Goal: Task Accomplishment & Management: Manage account settings

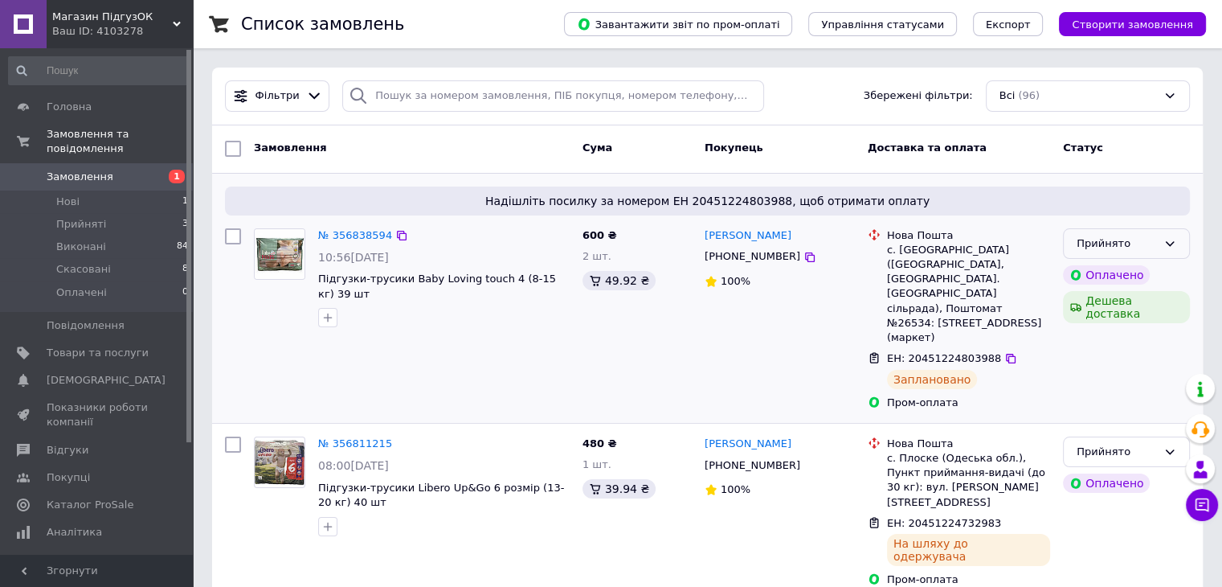
click at [1128, 245] on div "Прийнято" at bounding box center [1117, 243] width 80 height 17
click at [1102, 279] on li "Виконано" at bounding box center [1126, 277] width 125 height 30
click at [1157, 243] on div "Виконано" at bounding box center [1126, 243] width 127 height 31
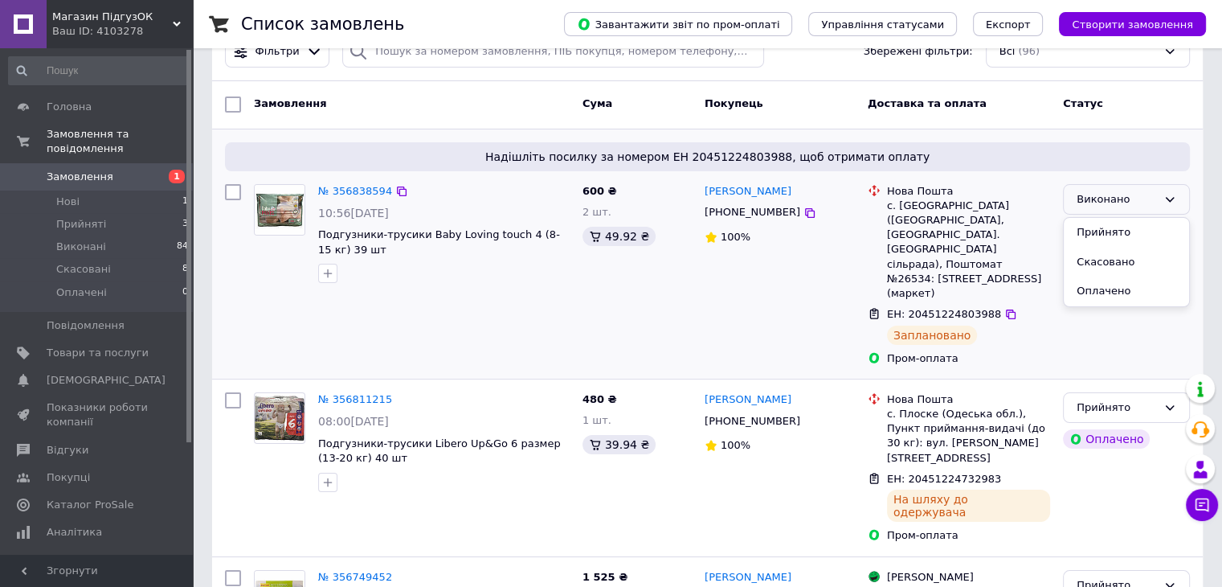
scroll to position [80, 0]
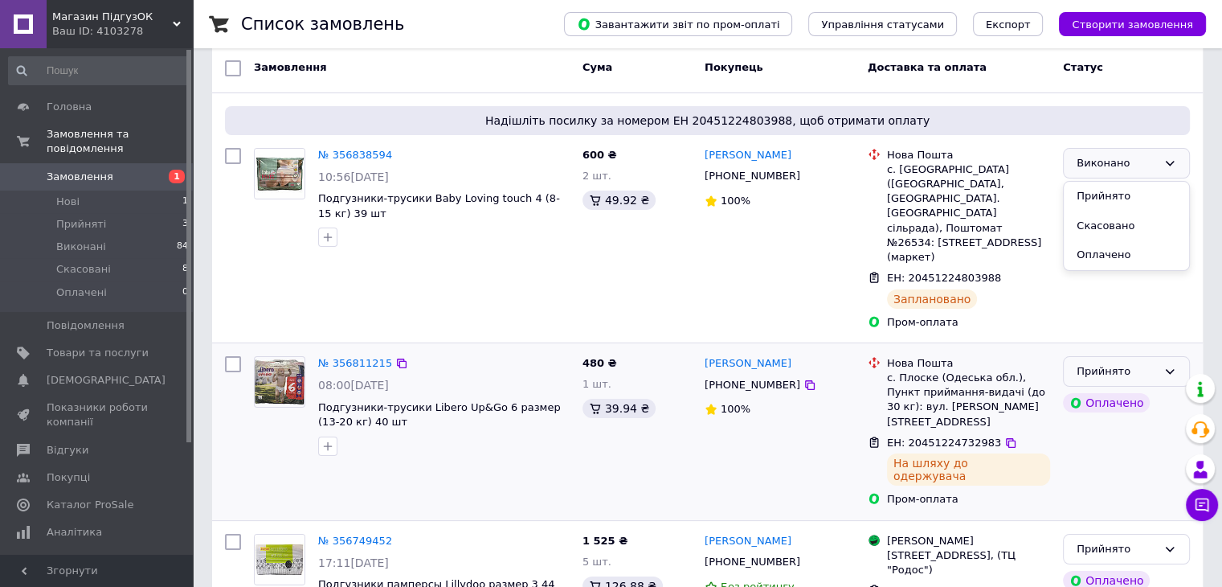
click at [1131, 356] on div "Прийнято" at bounding box center [1126, 371] width 127 height 31
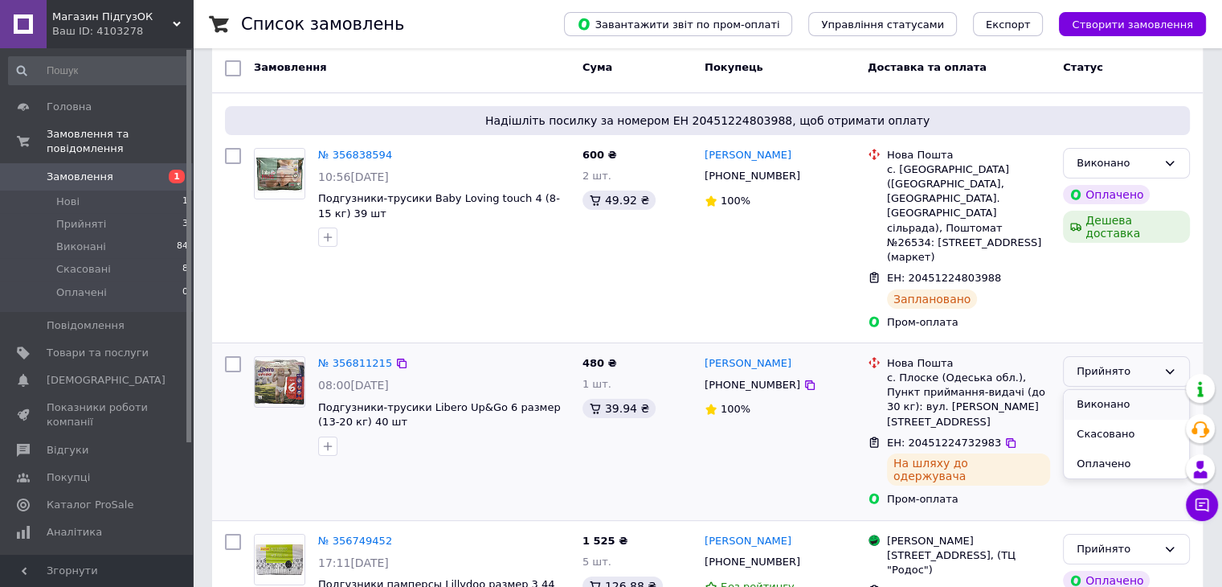
drag, startPoint x: 1102, startPoint y: 378, endPoint x: 1041, endPoint y: 377, distance: 61.1
click at [1102, 390] on li "Виконано" at bounding box center [1126, 405] width 125 height 30
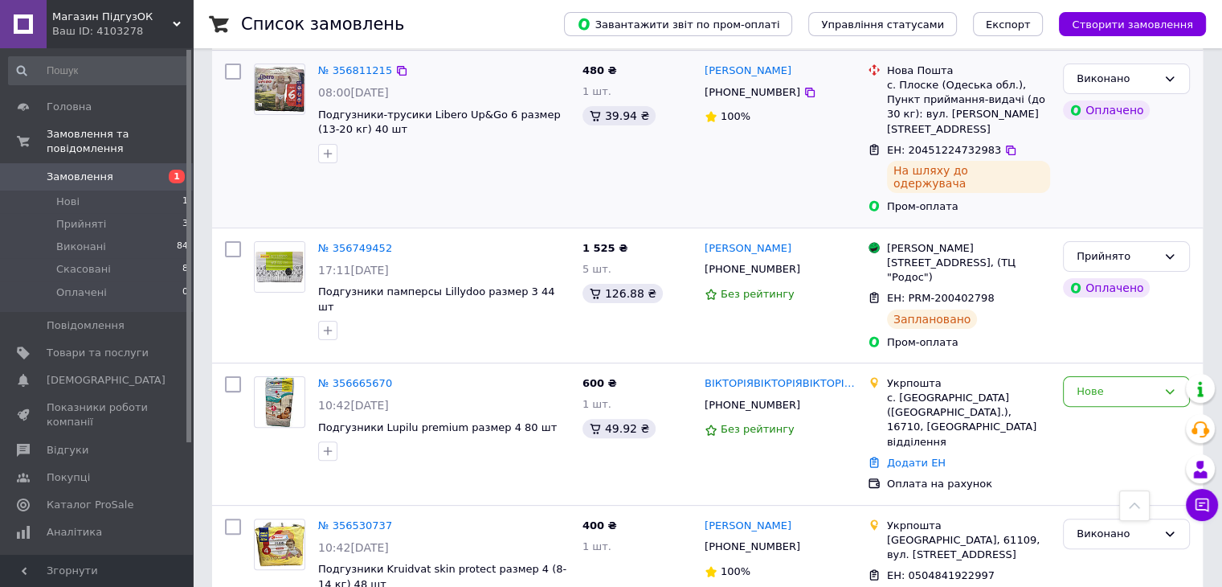
scroll to position [402, 0]
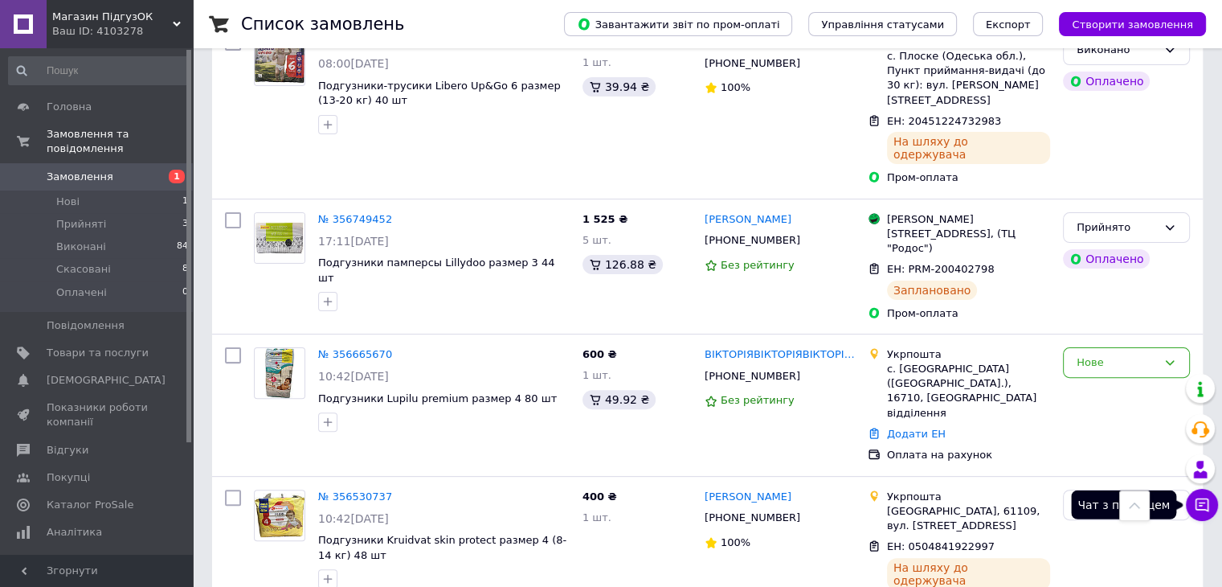
click at [1207, 502] on icon at bounding box center [1202, 505] width 16 height 16
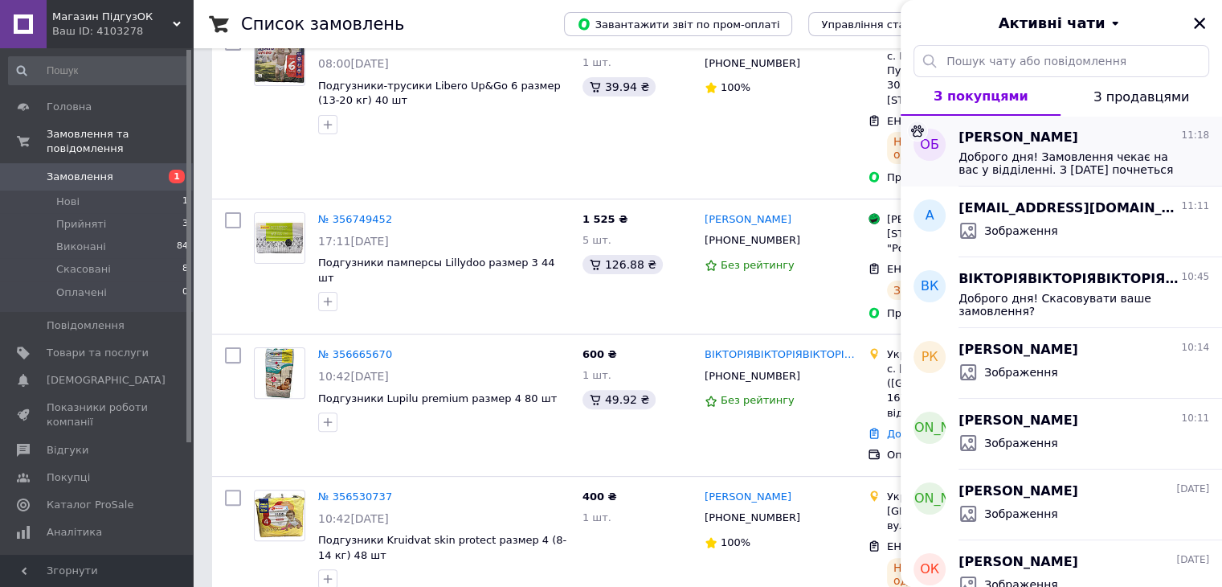
click at [1063, 152] on span "Доброго дня! Замовлення чекає на вас у відділенні. З [DATE] почнеться платне зб…" at bounding box center [1073, 163] width 228 height 26
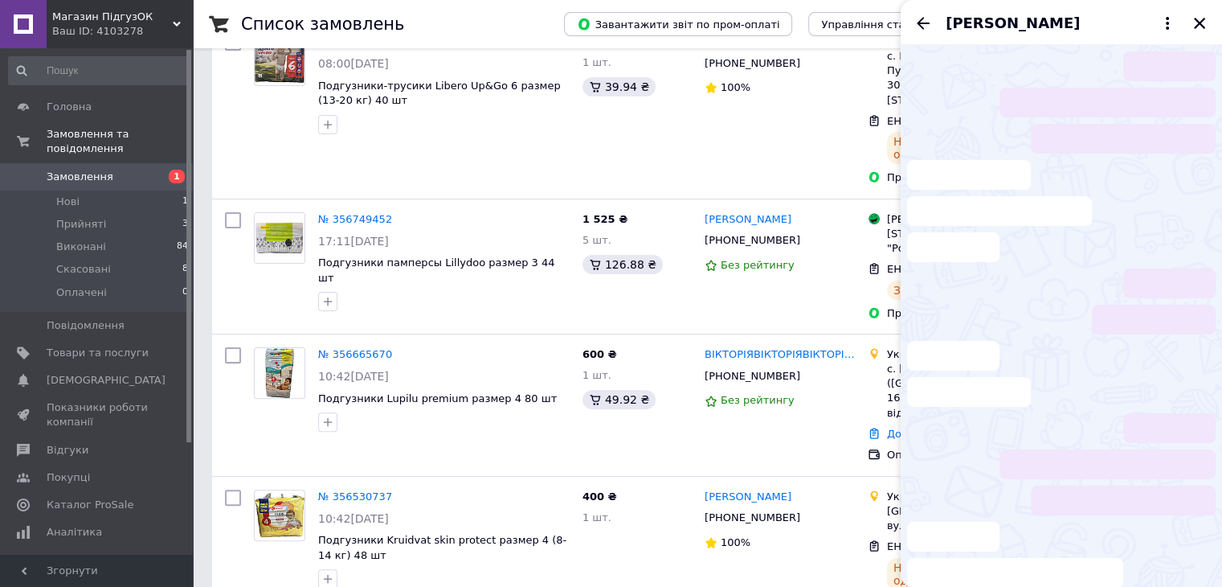
scroll to position [174, 0]
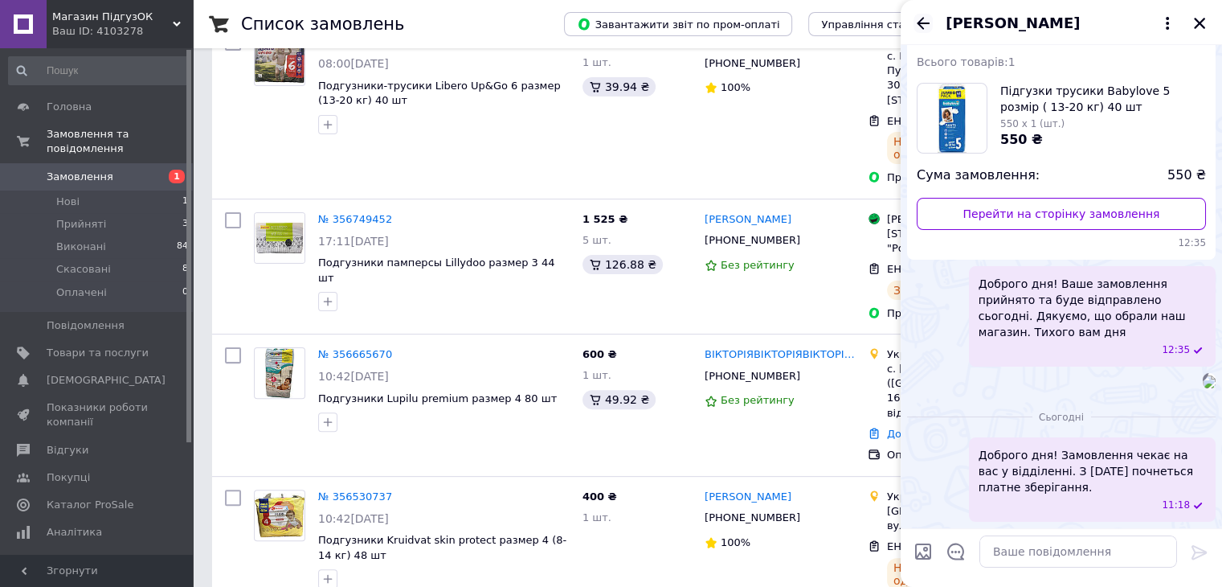
click at [918, 27] on icon "Назад" at bounding box center [923, 23] width 19 height 19
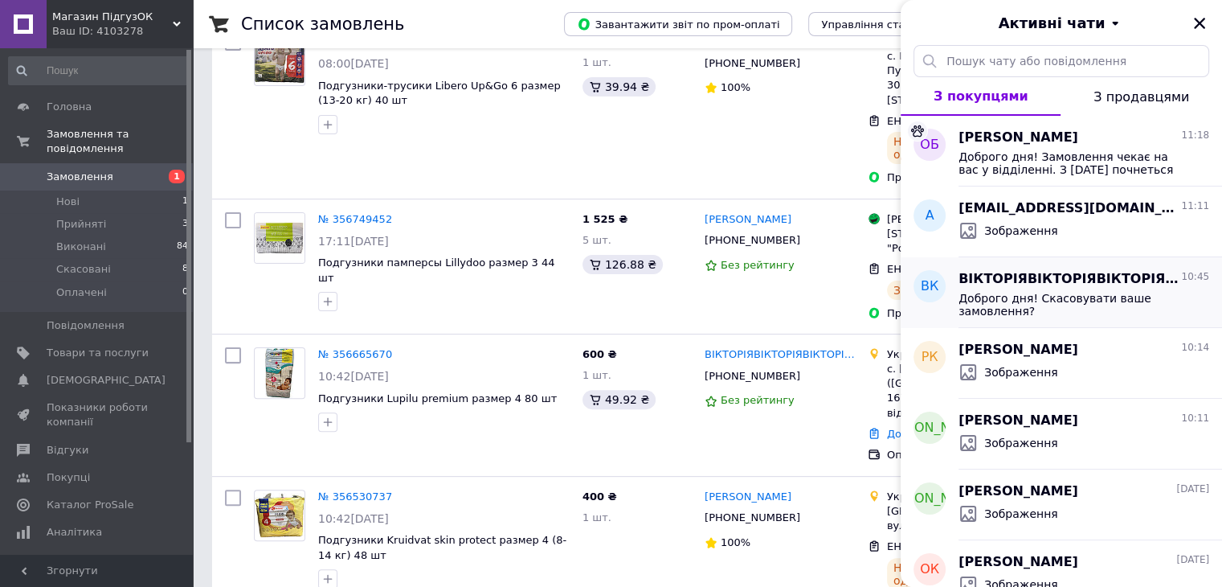
click at [1029, 296] on span "Доброго дня! Скасовувати ваше замовлення?" at bounding box center [1073, 305] width 228 height 26
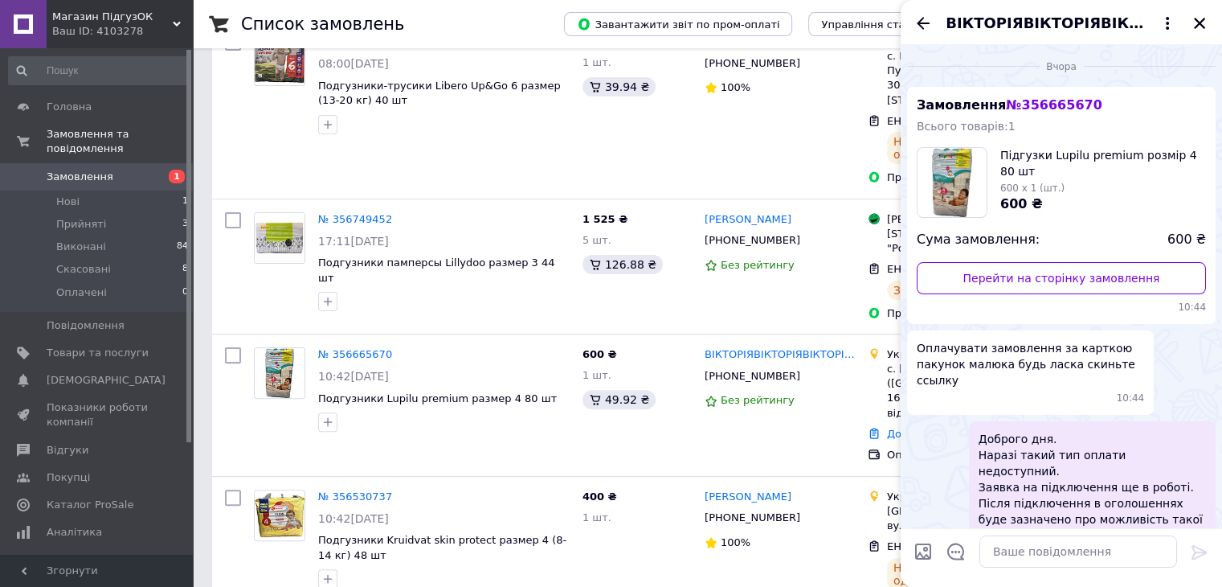
scroll to position [635, 0]
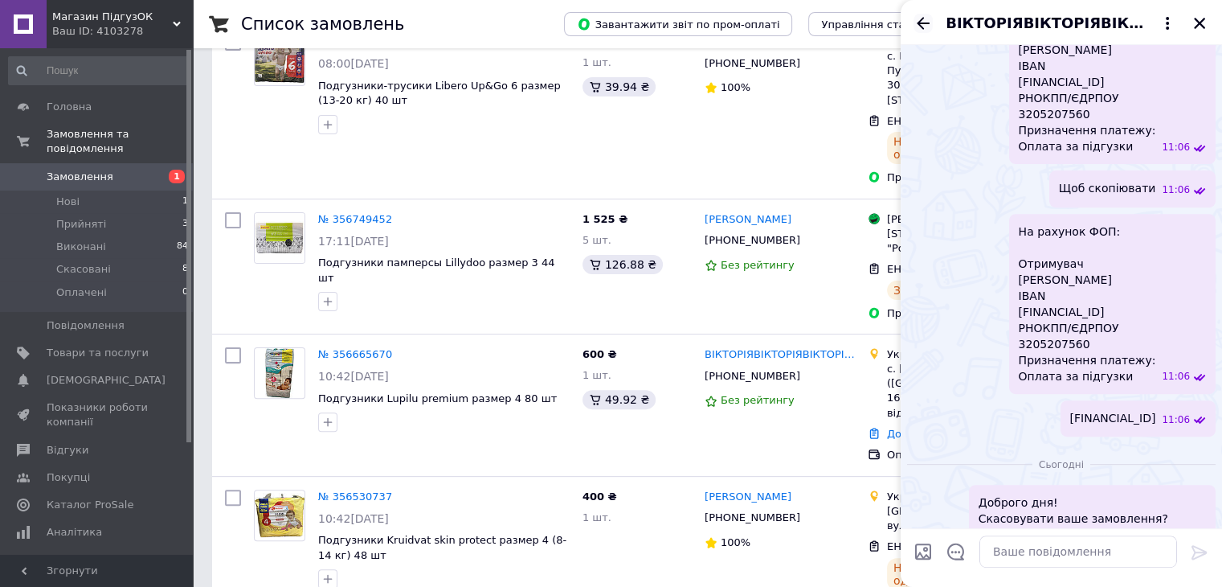
click at [918, 14] on icon "Назад" at bounding box center [923, 23] width 19 height 19
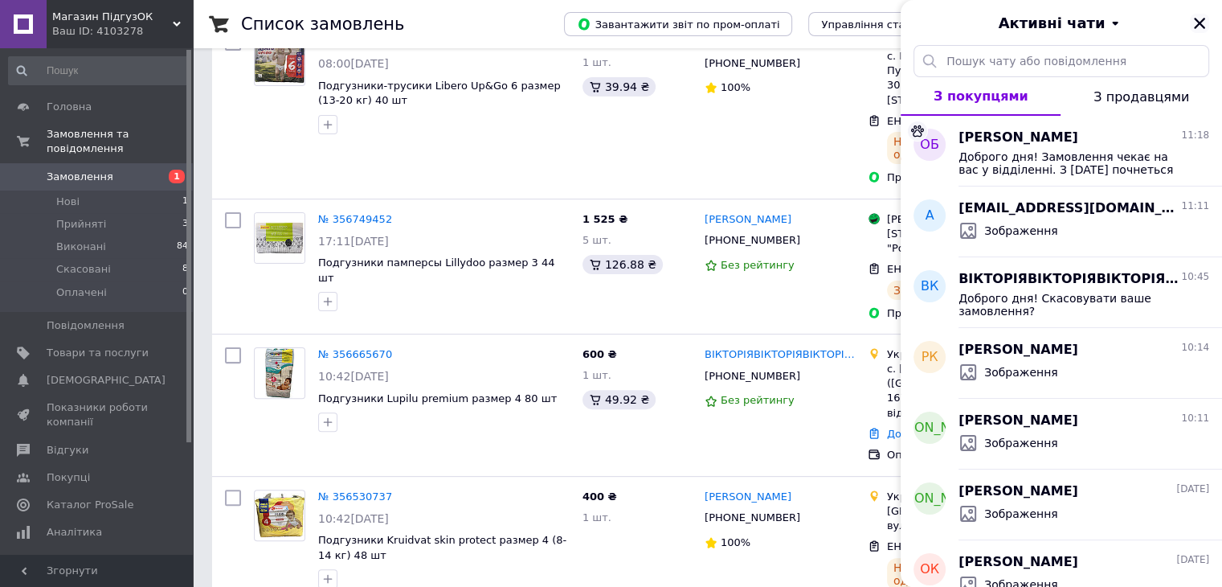
click at [1204, 23] on icon "Закрити" at bounding box center [1199, 23] width 14 height 14
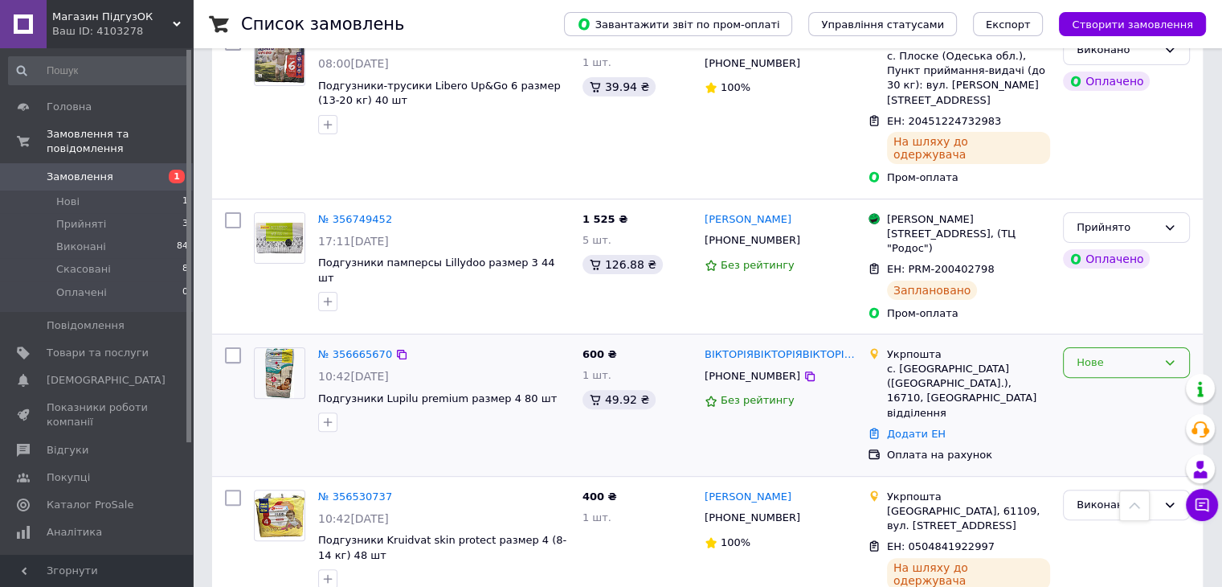
click at [1121, 354] on div "Нове" at bounding box center [1117, 362] width 80 height 17
click at [1119, 440] on li "Скасовано" at bounding box center [1126, 455] width 125 height 30
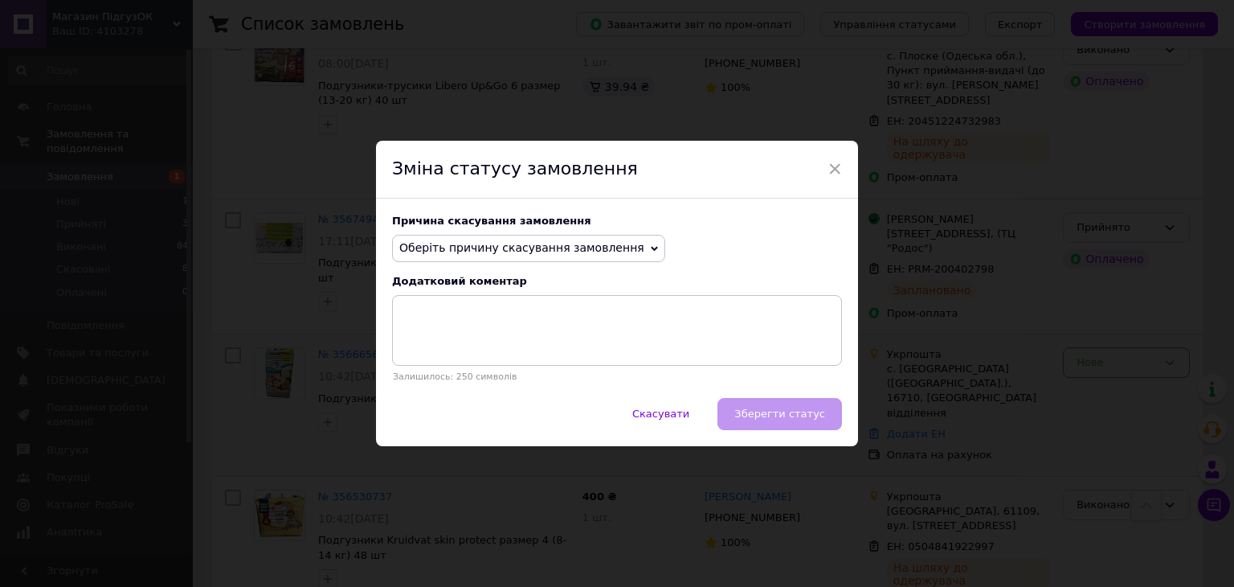
click at [578, 252] on span "Оберіть причину скасування замовлення" at bounding box center [521, 247] width 245 height 13
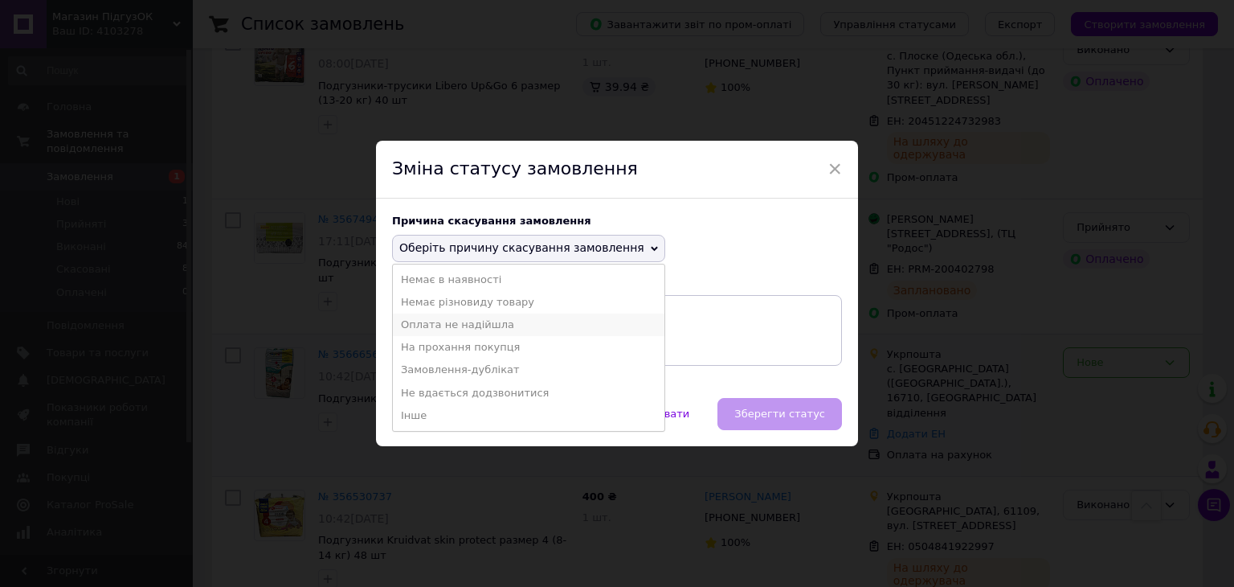
click at [539, 329] on li "Оплата не надійшла" at bounding box center [529, 324] width 272 height 22
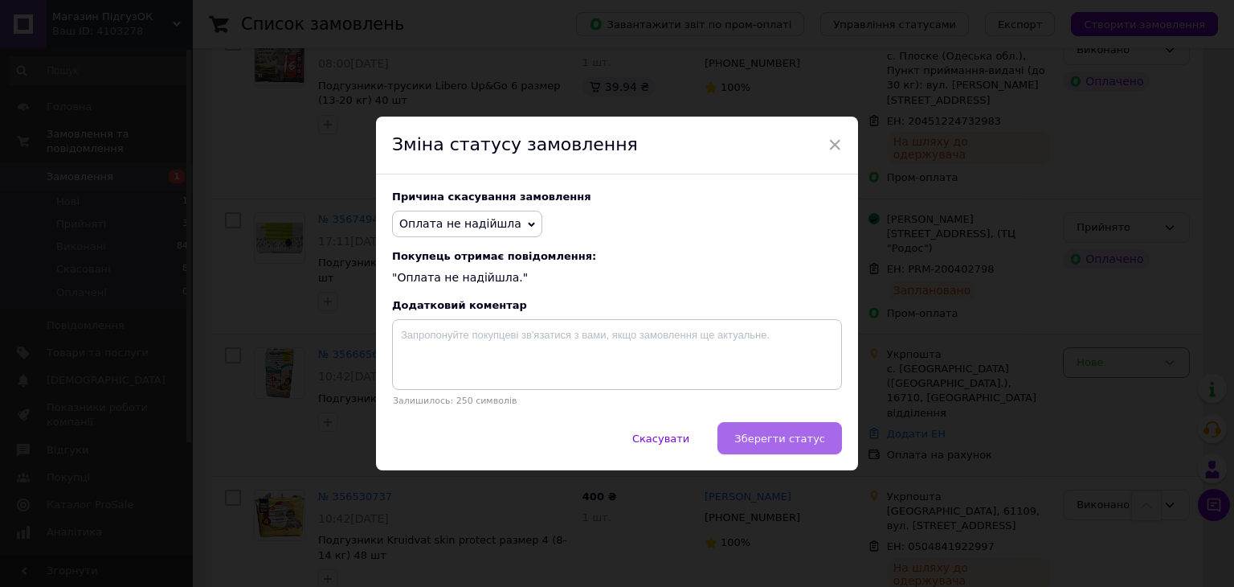
click at [775, 440] on span "Зберегти статус" at bounding box center [779, 438] width 91 height 12
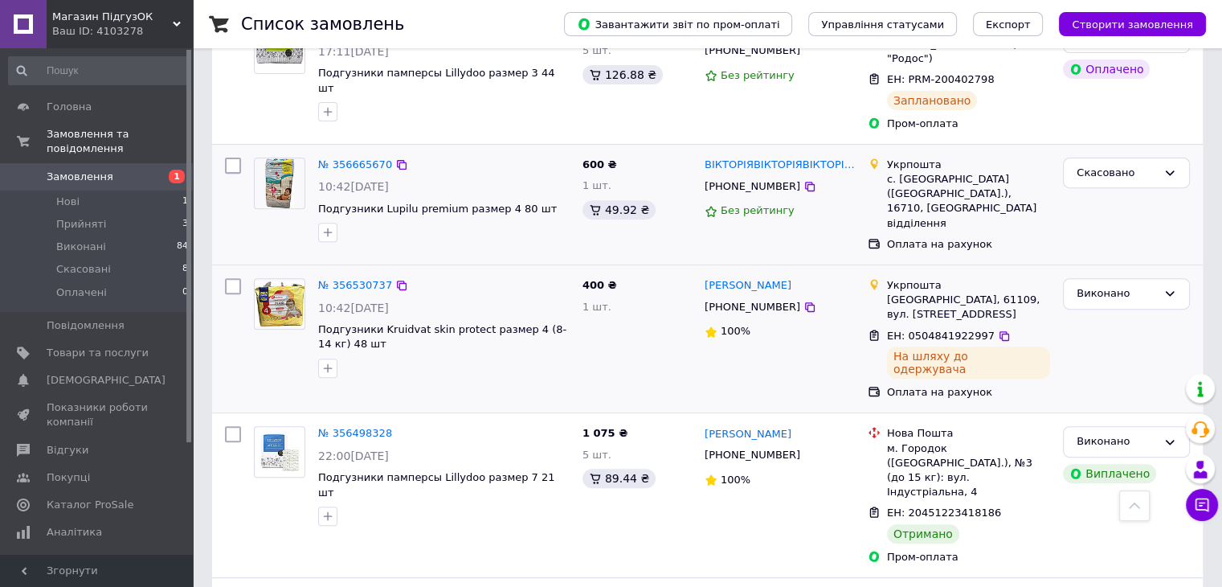
scroll to position [562, 0]
